Goal: Entertainment & Leisure: Consume media (video, audio)

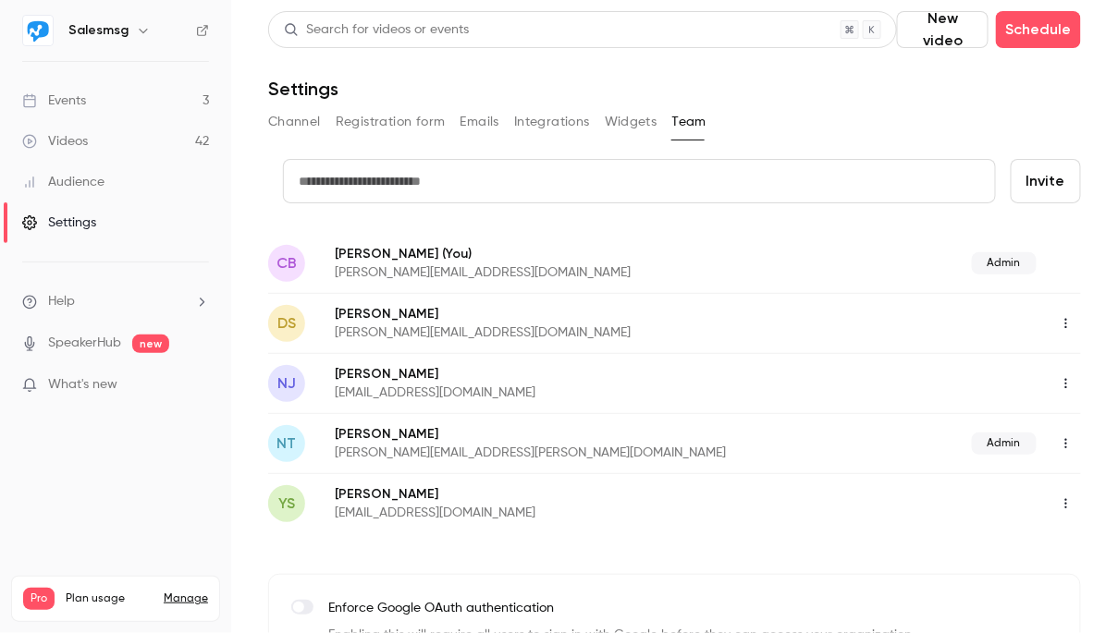
click at [82, 149] on div "Videos" at bounding box center [55, 141] width 66 height 18
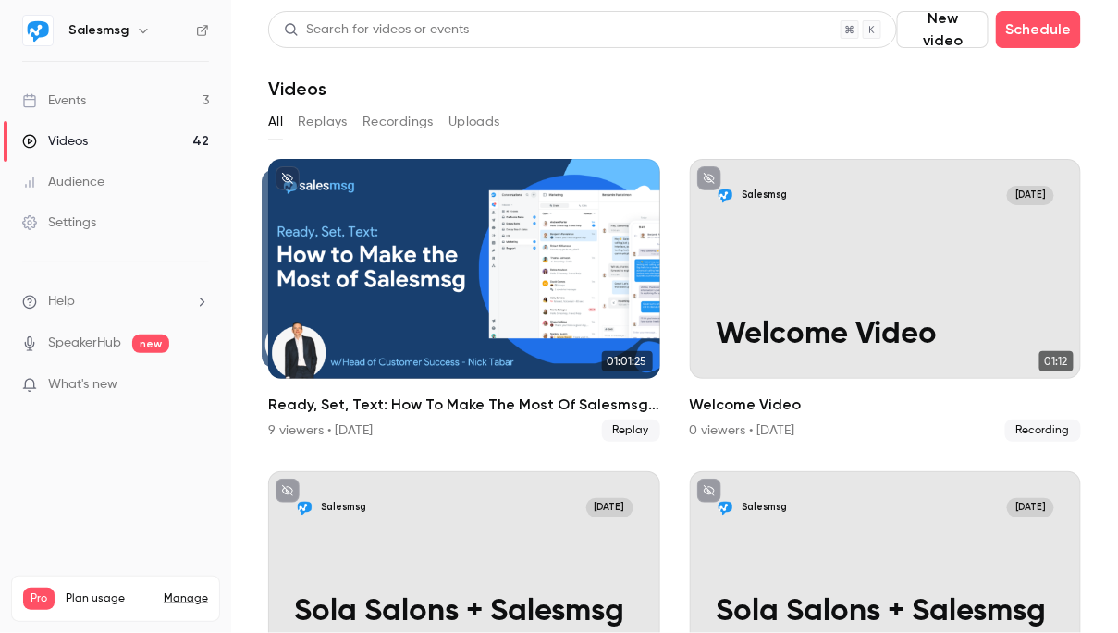
click at [325, 127] on button "Replays" at bounding box center [323, 122] width 50 height 30
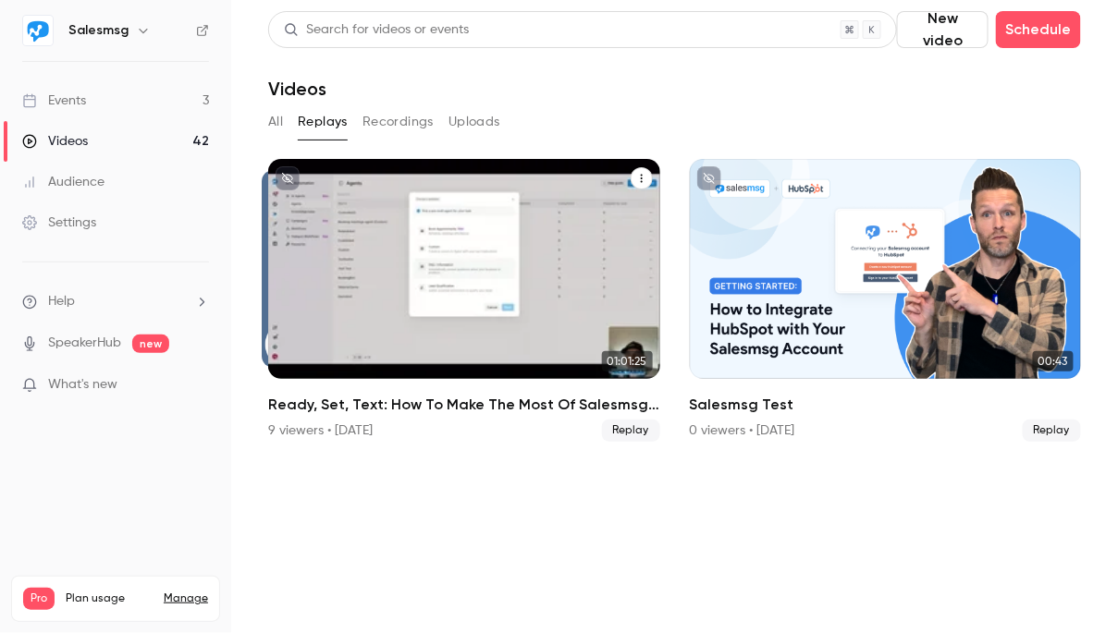
click at [485, 265] on div "Ready, Set, Text: How To Make The Most Of Salesmsg (Weekly Training)" at bounding box center [464, 269] width 392 height 220
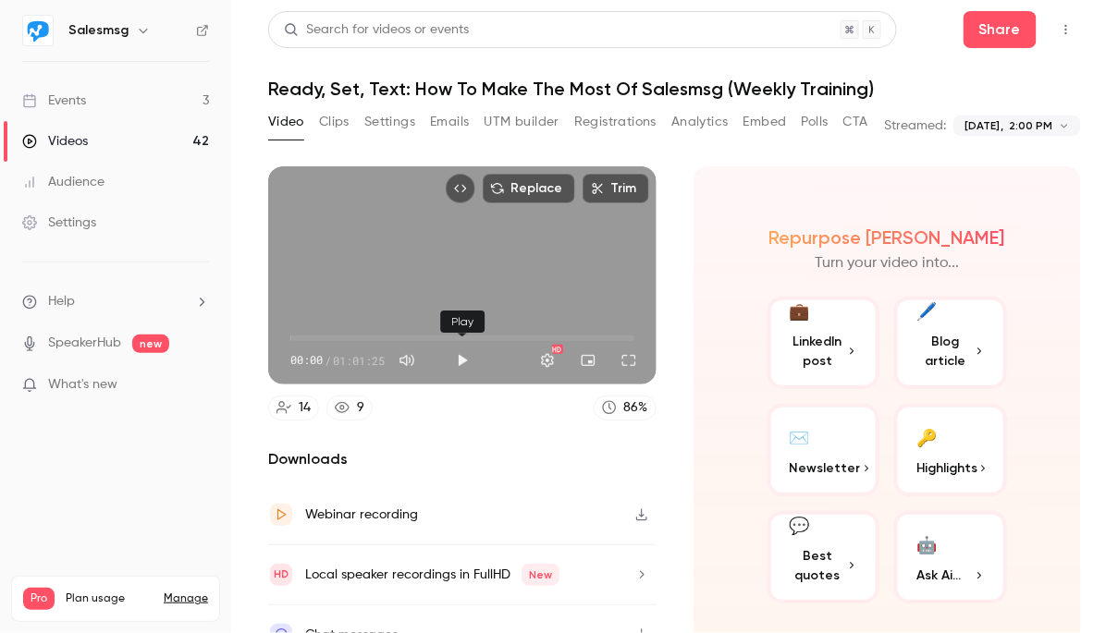
click at [461, 362] on button "Play" at bounding box center [462, 360] width 37 height 37
type input "***"
click at [404, 359] on button "Mute" at bounding box center [406, 360] width 37 height 37
type input "*"
type input "***"
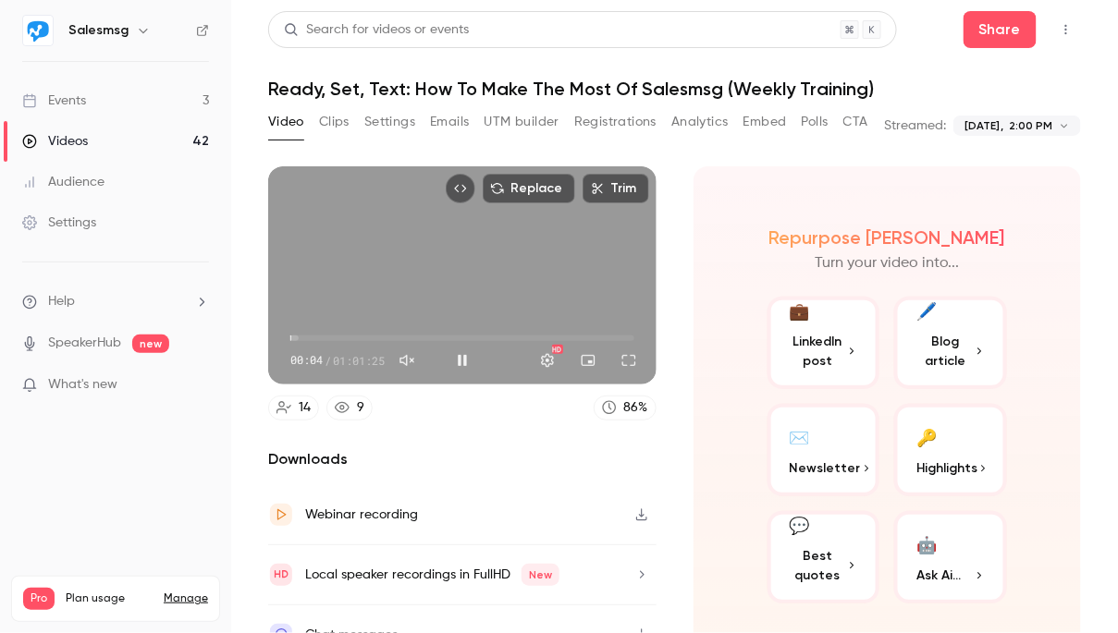
click at [404, 359] on button "Unmute" at bounding box center [406, 360] width 37 height 37
type input "***"
click at [293, 337] on span "00:06" at bounding box center [291, 339] width 6 height 6
click at [305, 337] on span "02:38" at bounding box center [462, 339] width 344 height 30
click at [309, 339] on span "02:46" at bounding box center [306, 339] width 6 height 6
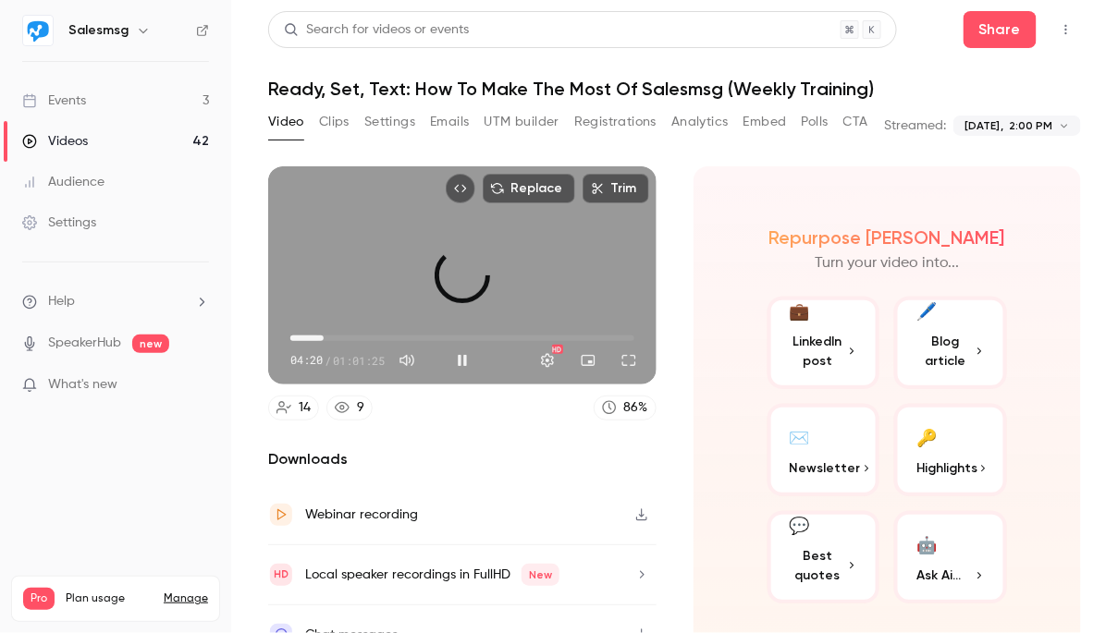
click at [324, 339] on span "05:56" at bounding box center [462, 339] width 344 height 30
click at [347, 339] on span "05:57" at bounding box center [462, 339] width 344 height 30
click at [330, 339] on span "10:05" at bounding box center [462, 339] width 344 height 30
click at [628, 359] on button "Full screen" at bounding box center [628, 360] width 37 height 37
click at [367, 336] on span "13:42" at bounding box center [462, 339] width 344 height 30
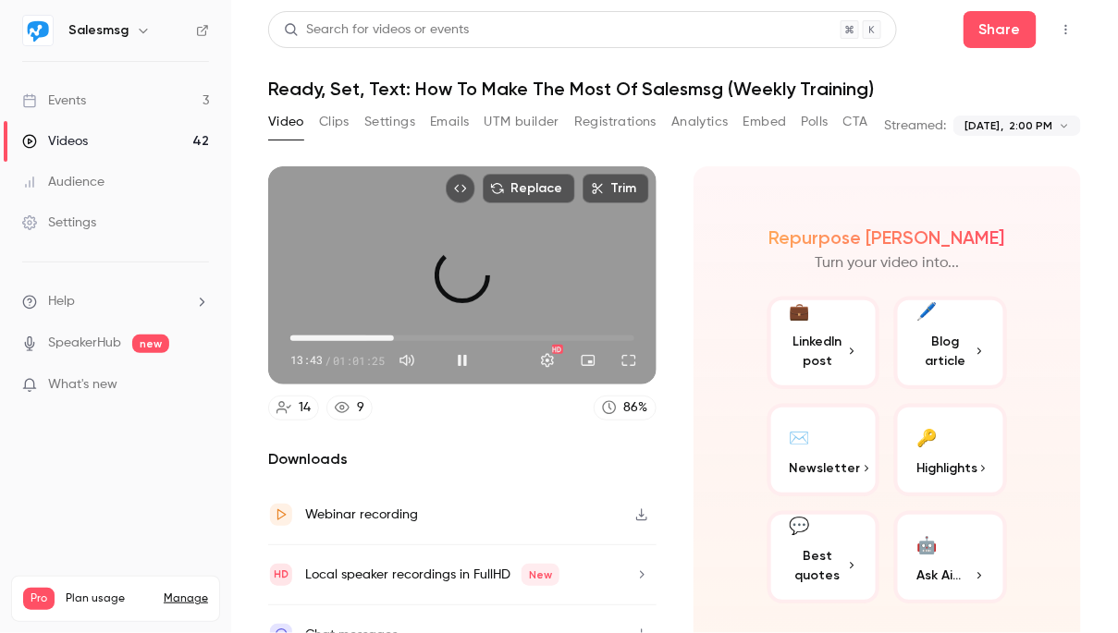
click at [394, 335] on span "18:30" at bounding box center [462, 339] width 344 height 30
click at [431, 337] on span "18:30" at bounding box center [462, 339] width 344 height 30
click at [463, 338] on span "30:53" at bounding box center [462, 339] width 344 height 30
click at [485, 338] on span "34:41" at bounding box center [462, 339] width 344 height 30
click at [505, 338] on span "34:41" at bounding box center [462, 339] width 344 height 30
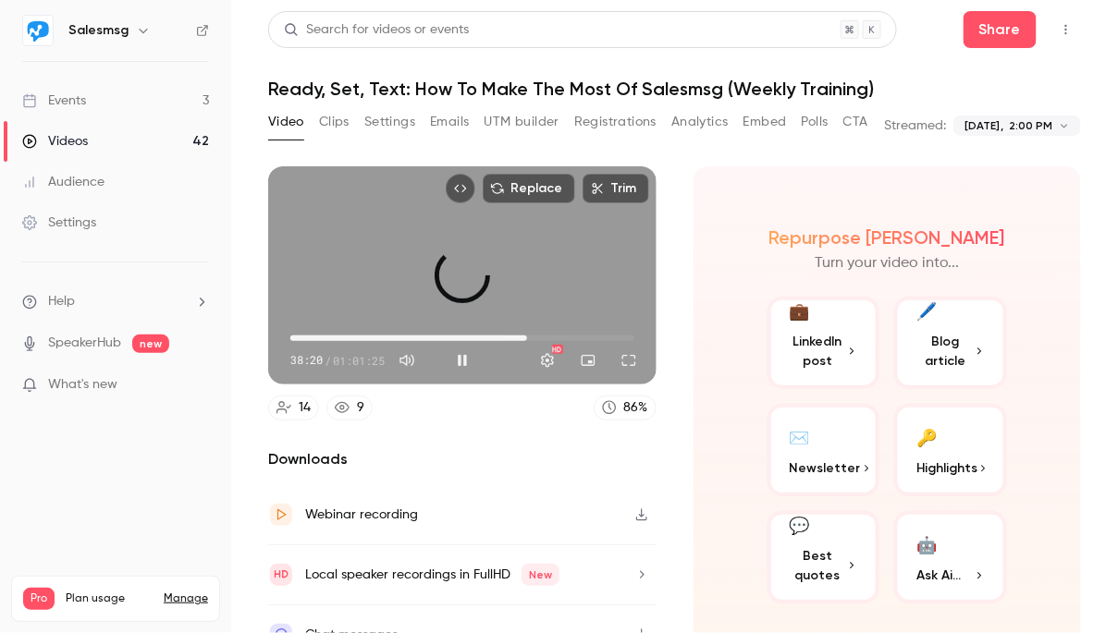
click at [527, 338] on span "42:17" at bounding box center [462, 339] width 344 height 30
click at [547, 337] on span "45:55" at bounding box center [462, 339] width 344 height 30
click at [567, 337] on span "45:56" at bounding box center [462, 339] width 344 height 30
click at [590, 337] on span "53:31" at bounding box center [462, 339] width 344 height 30
click at [608, 337] on span "56:49" at bounding box center [462, 339] width 344 height 30
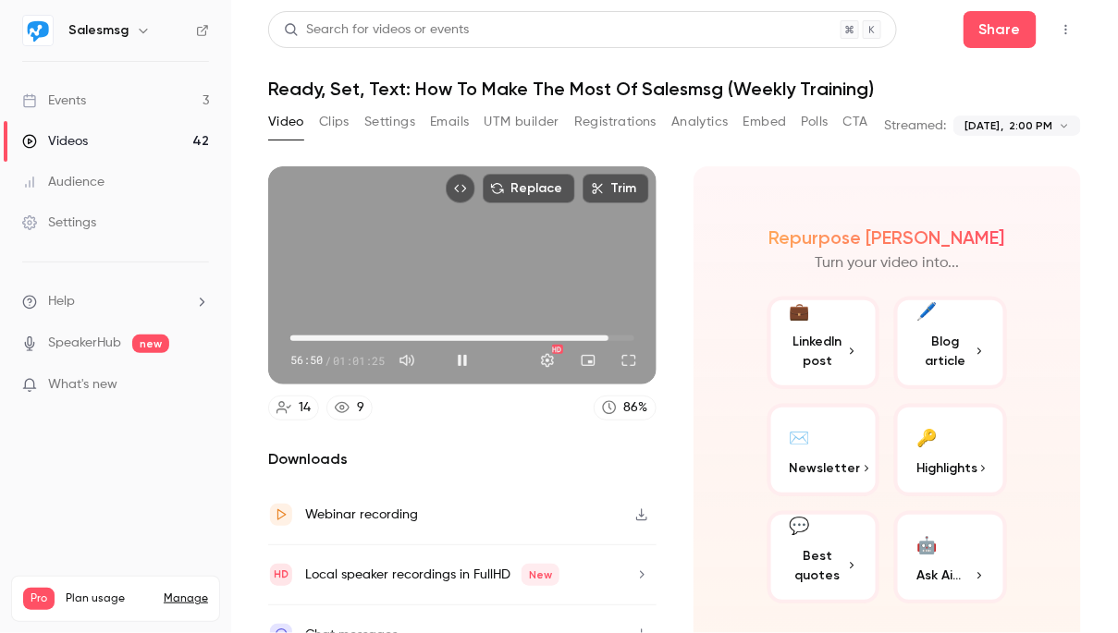
click at [624, 337] on span "56:50" at bounding box center [462, 339] width 344 height 30
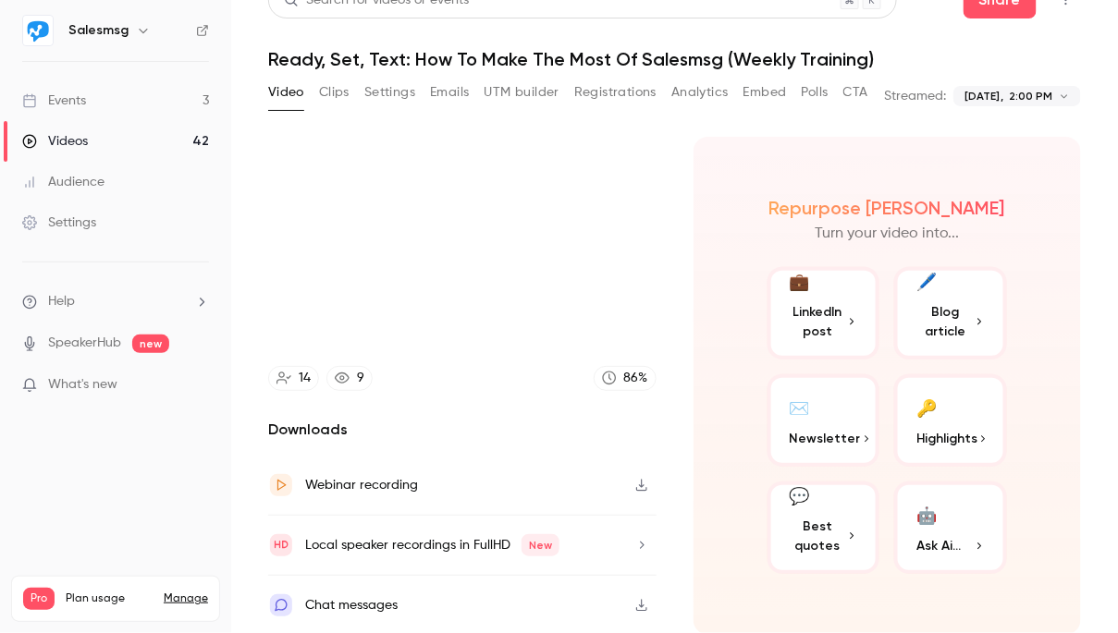
type input "******"
click at [812, 89] on button "Polls" at bounding box center [815, 93] width 27 height 30
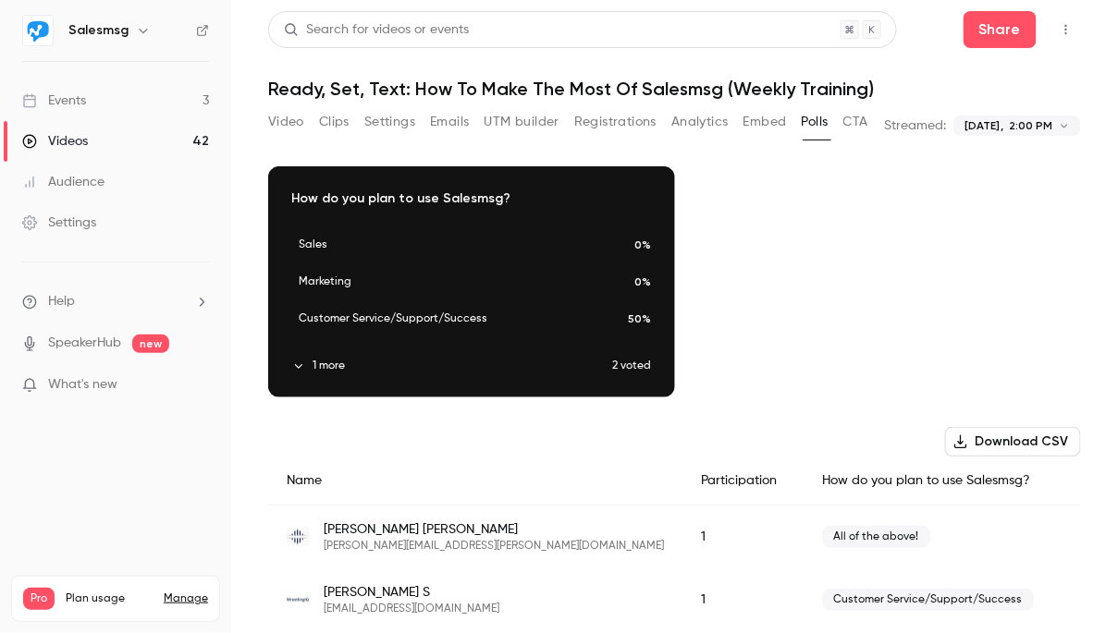
scroll to position [27, 0]
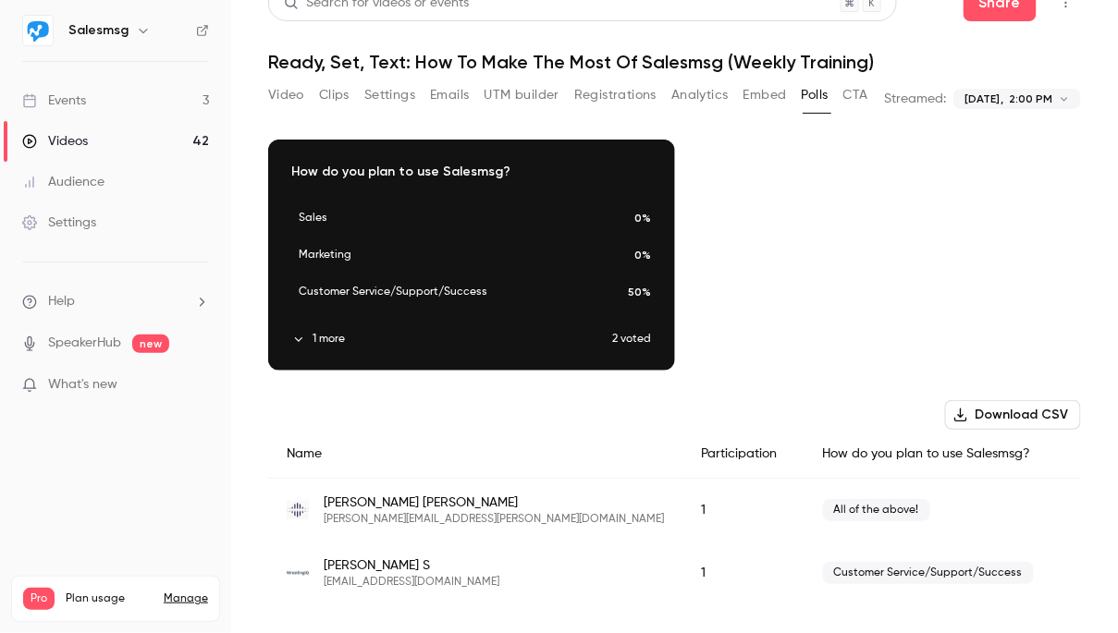
click at [766, 99] on button "Embed" at bounding box center [764, 95] width 43 height 30
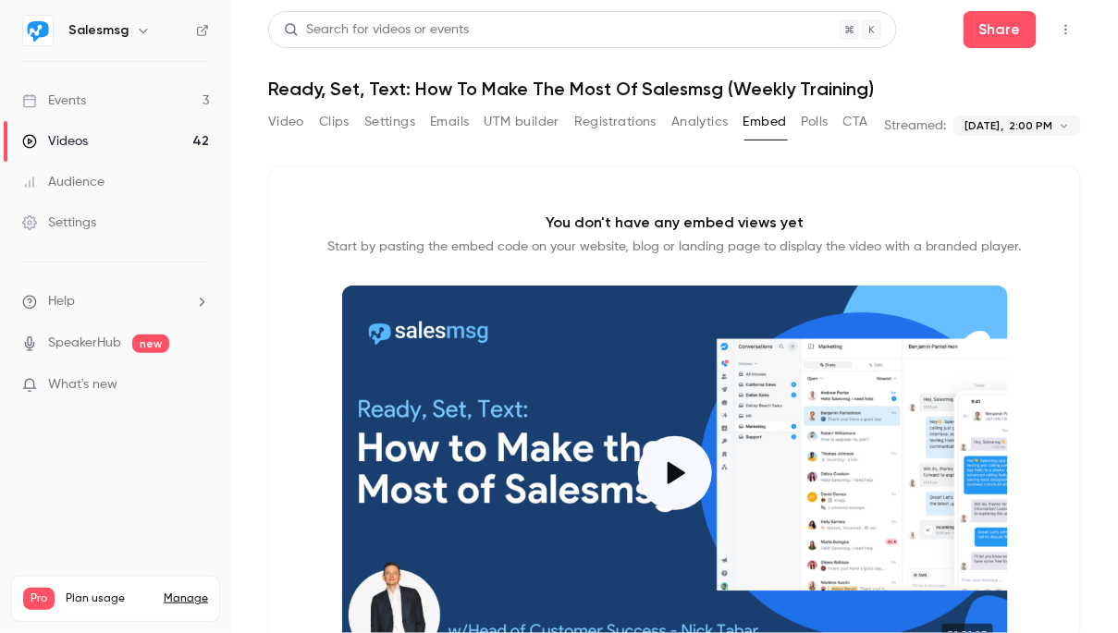
scroll to position [160, 0]
